Goal: Answer question/provide support

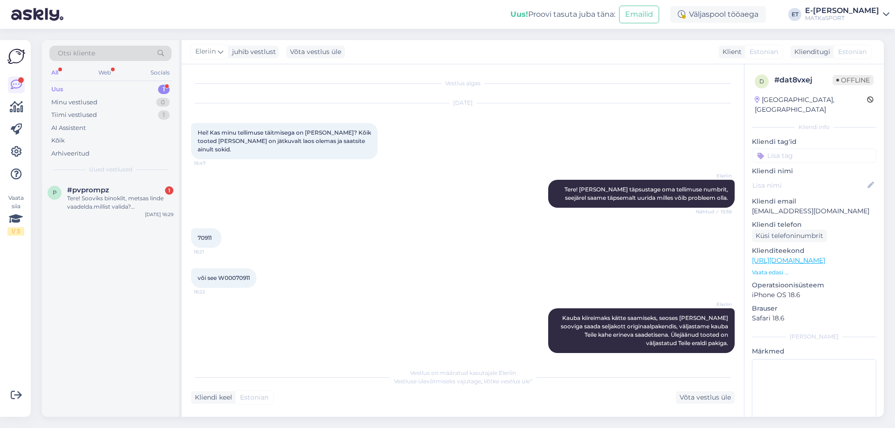
click at [134, 191] on div "#pvprompz 1" at bounding box center [120, 190] width 106 height 8
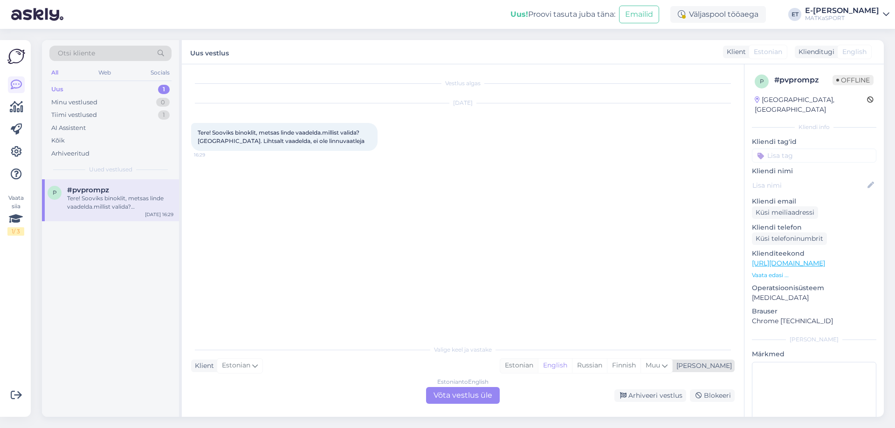
click at [538, 364] on div "Estonian" at bounding box center [519, 366] width 38 height 14
click at [487, 393] on div "Estonian to Estonian Võta vestlus üle" at bounding box center [463, 395] width 74 height 17
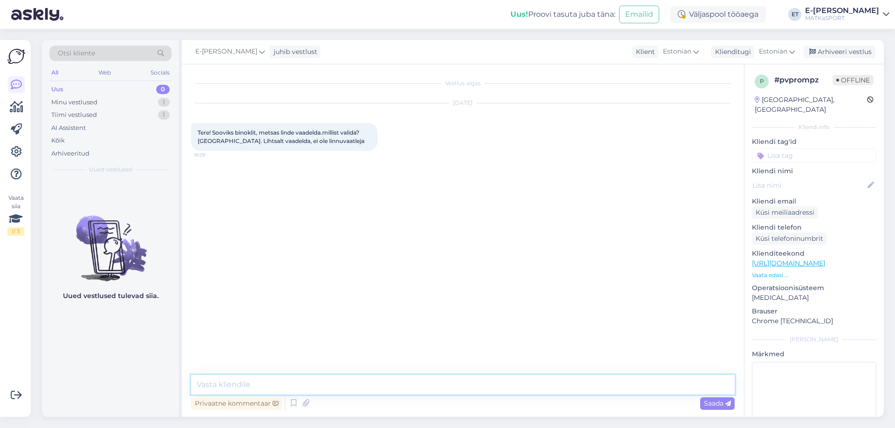
click at [289, 383] on textarea at bounding box center [462, 385] width 543 height 20
paste textarea "https://matkasport.ee/279-binoklid"
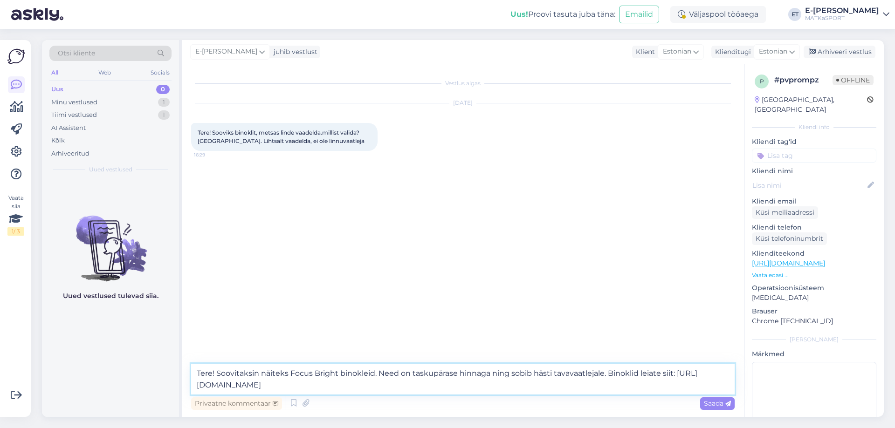
type textarea "Tere! Soovitaksin näiteks Focus Bright binokleid. Need on taskupärase hinnaga n…"
click at [720, 410] on div "Privaatne kommentaar Saada" at bounding box center [462, 404] width 543 height 18
click at [720, 406] on span "Saada" at bounding box center [717, 403] width 27 height 8
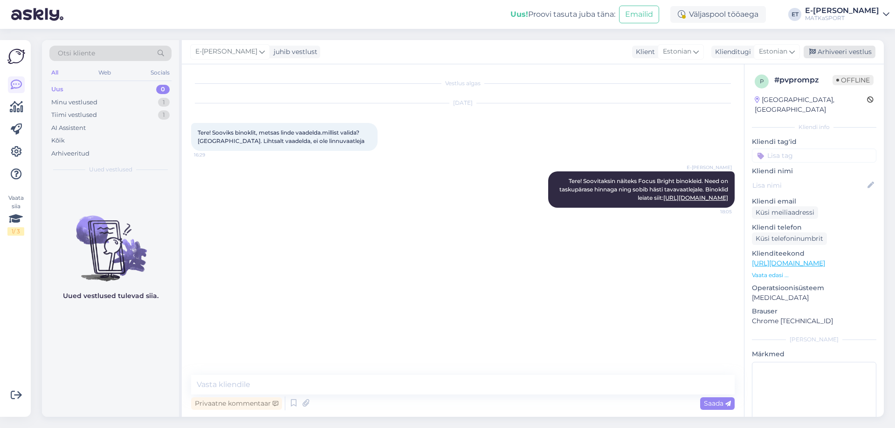
click at [842, 54] on div "Arhiveeri vestlus" at bounding box center [840, 52] width 72 height 13
